Goal: Transaction & Acquisition: Purchase product/service

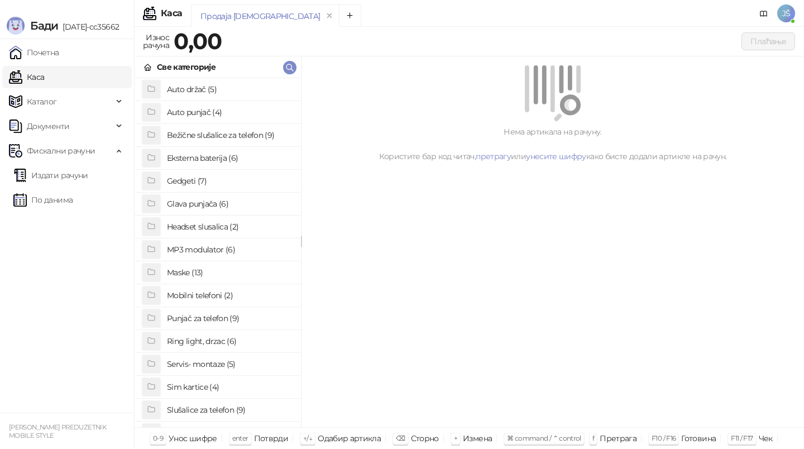
click at [213, 274] on h4 "Maske (13)" at bounding box center [229, 273] width 125 height 18
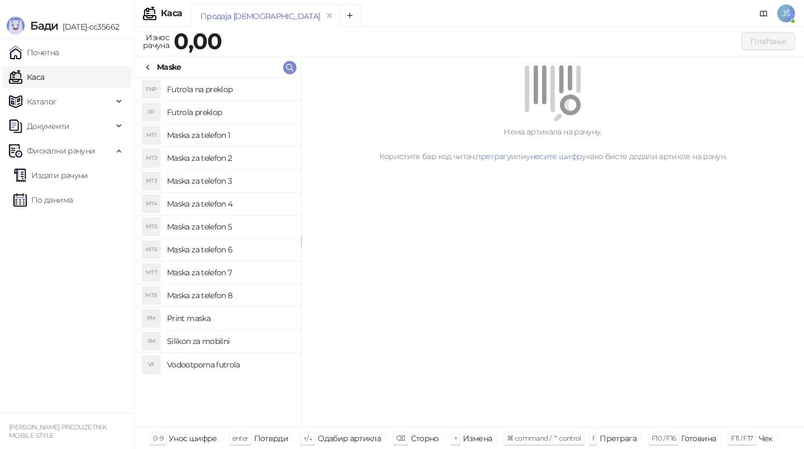
click at [257, 232] on h4 "Maska za telefon 5" at bounding box center [229, 227] width 125 height 18
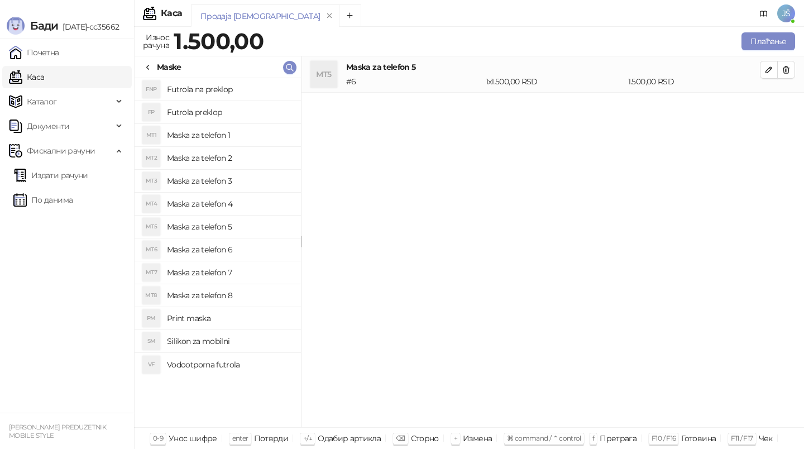
click at [148, 65] on icon at bounding box center [148, 67] width 2 height 4
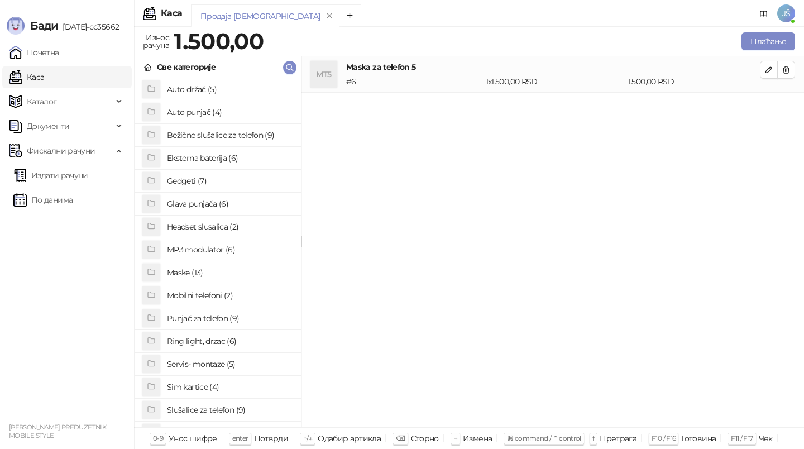
scroll to position [86, 0]
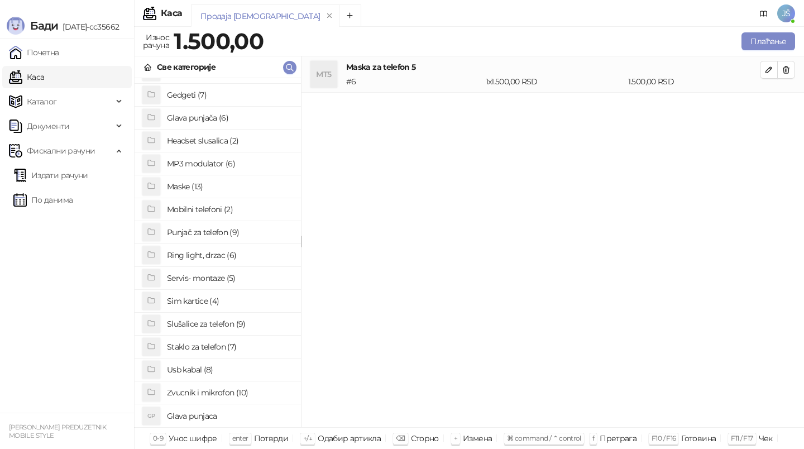
click at [223, 98] on h4 "Gedgeti (7)" at bounding box center [229, 95] width 125 height 18
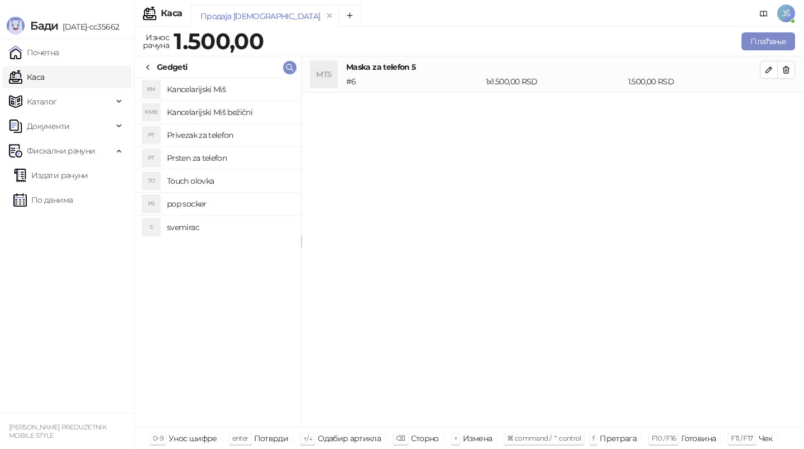
click at [227, 132] on h4 "Privezak za telefon" at bounding box center [229, 135] width 125 height 18
click at [784, 36] on button "Плаћање" at bounding box center [768, 41] width 54 height 18
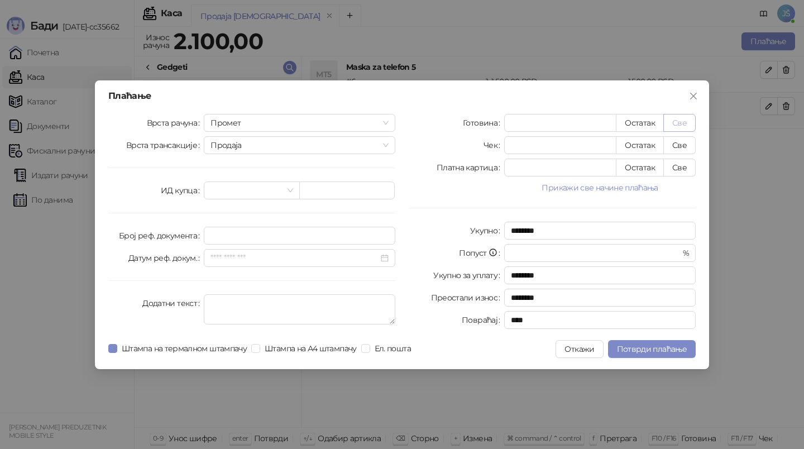
click at [681, 117] on button "Све" at bounding box center [679, 123] width 32 height 18
type input "****"
click at [682, 351] on span "Потврди плаћање" at bounding box center [652, 349] width 70 height 10
